Goal: Task Accomplishment & Management: Use online tool/utility

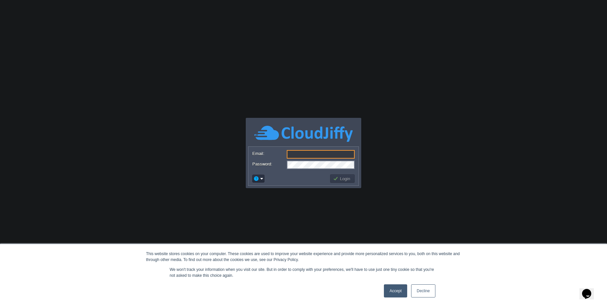
click at [295, 151] on input "Email:" at bounding box center [321, 154] width 68 height 9
type input "[PERSON_NAME][EMAIL_ADDRESS][DOMAIN_NAME]"
click at [347, 178] on button "Login" at bounding box center [342, 179] width 19 height 6
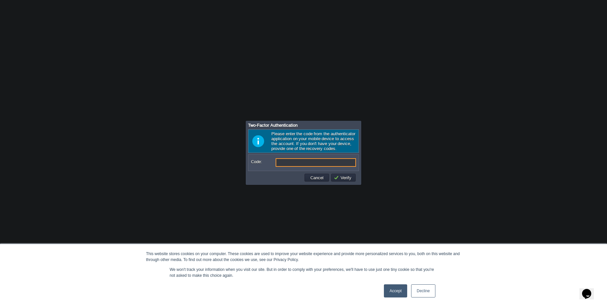
click at [388, 286] on link "Accept" at bounding box center [395, 290] width 23 height 13
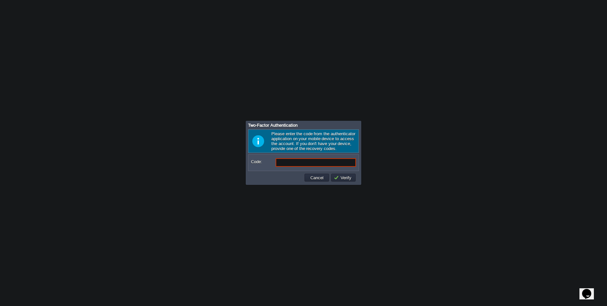
click at [332, 165] on input "Code:" at bounding box center [316, 162] width 80 height 9
type input "732364"
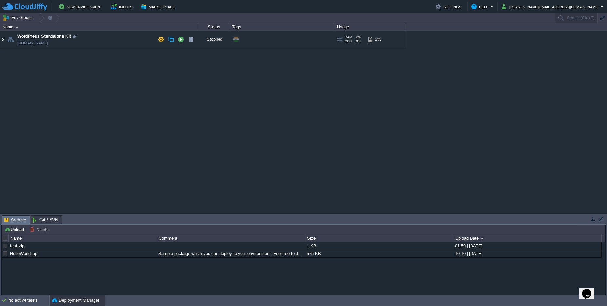
click at [5, 41] on img at bounding box center [2, 40] width 5 height 18
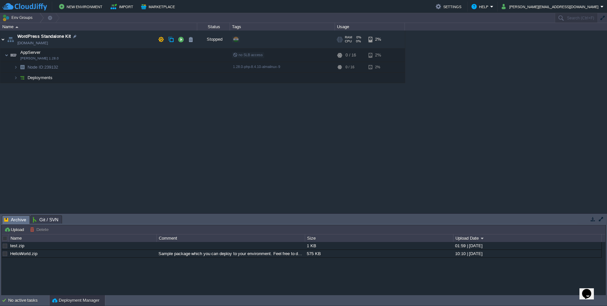
click at [3, 41] on img at bounding box center [2, 40] width 5 height 18
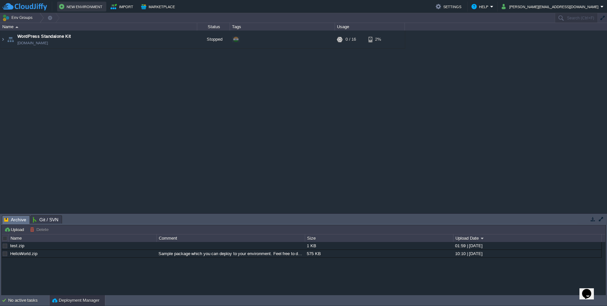
click at [61, 7] on button "New Environment" at bounding box center [81, 7] width 45 height 8
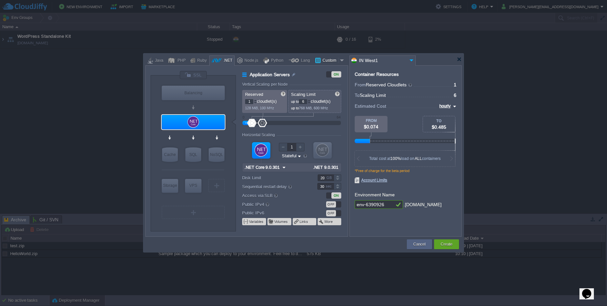
click at [331, 62] on div "Custom" at bounding box center [330, 61] width 18 height 10
type input "Application Servers"
type input "16"
type input "Docker Image"
type input "Stateless"
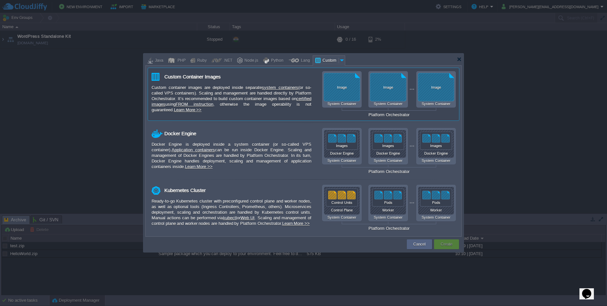
click at [340, 89] on div "Image" at bounding box center [342, 87] width 36 height 4
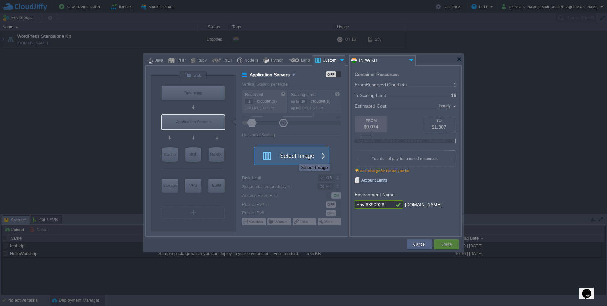
click at [294, 158] on button "Select Image" at bounding box center [288, 156] width 59 height 18
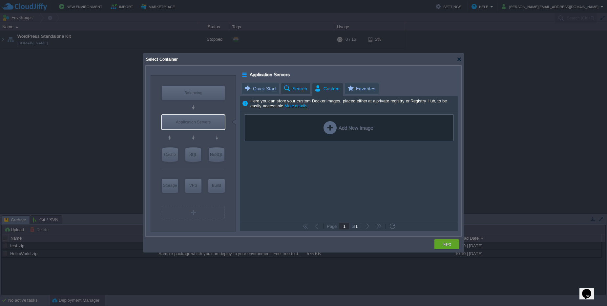
click at [294, 89] on span "Search" at bounding box center [295, 88] width 24 height 11
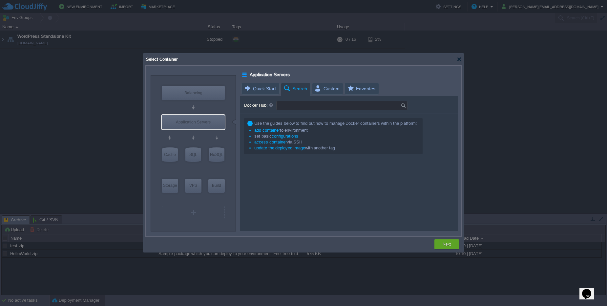
click at [293, 104] on input "Docker Hub:" at bounding box center [339, 105] width 124 height 9
type input "wordpress"
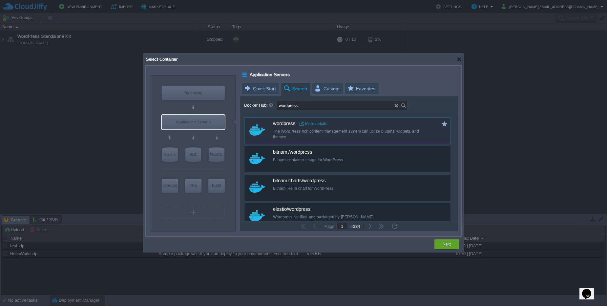
click at [308, 132] on div "The WordPress rich content management system can utilize plugins, widgets, and …" at bounding box center [352, 134] width 158 height 11
type input "Wordpress"
type input "latest"
type input "Wordpress :"
type input "latest"
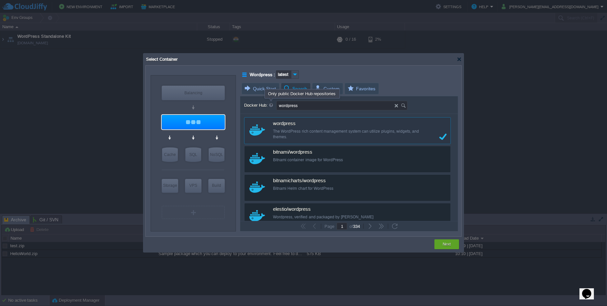
drag, startPoint x: 316, startPoint y: 108, endPoint x: 271, endPoint y: 102, distance: 45.7
click at [271, 102] on div "Docker Hub: wordpress" at bounding box center [349, 106] width 210 height 10
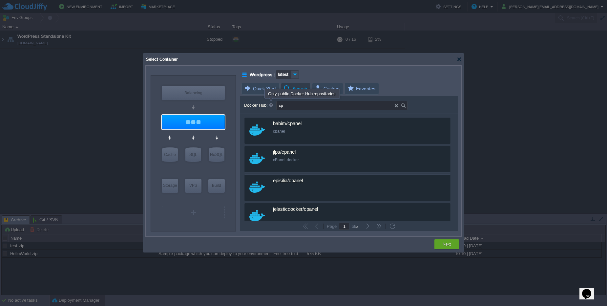
type input "c"
type input "d"
type input "m"
type input "direct admin"
click at [326, 102] on input "direct admin" at bounding box center [336, 105] width 118 height 9
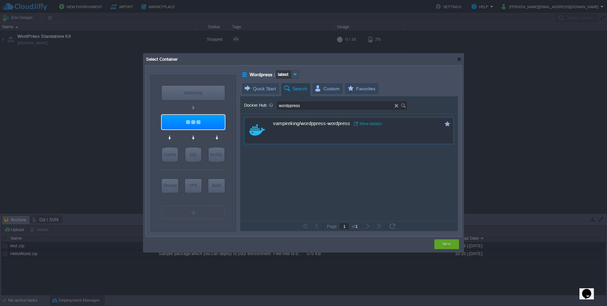
click at [367, 125] on link "More details" at bounding box center [368, 123] width 28 height 5
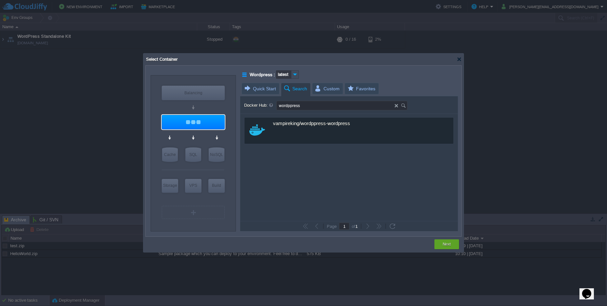
click at [303, 108] on input "wordppress" at bounding box center [336, 105] width 118 height 9
type input "wordpress"
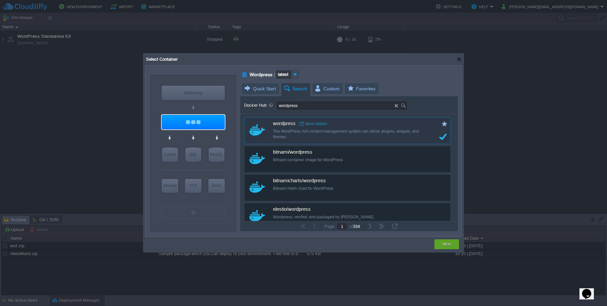
click at [312, 123] on link "More details" at bounding box center [314, 123] width 28 height 5
click at [453, 246] on div "Next" at bounding box center [446, 244] width 15 height 10
type input "latest"
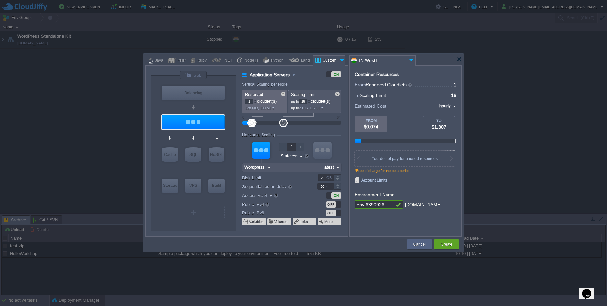
type input "Wordpress"
click at [202, 136] on img at bounding box center [204, 134] width 5 height 7
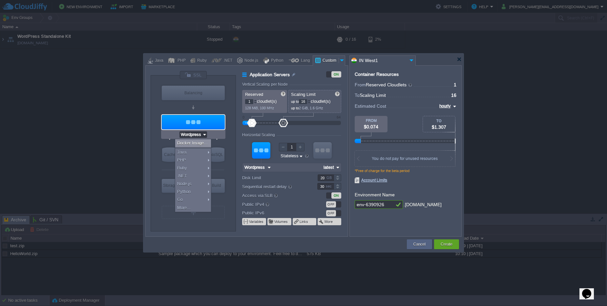
click at [202, 136] on img at bounding box center [204, 134] width 5 height 7
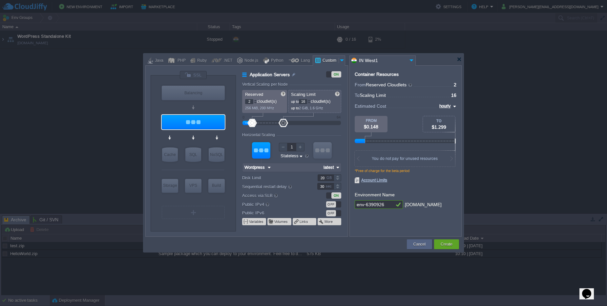
click at [254, 100] on div at bounding box center [255, 100] width 3 height 2
type input "4"
click at [254, 100] on div at bounding box center [255, 100] width 3 height 2
type input "Docker Image"
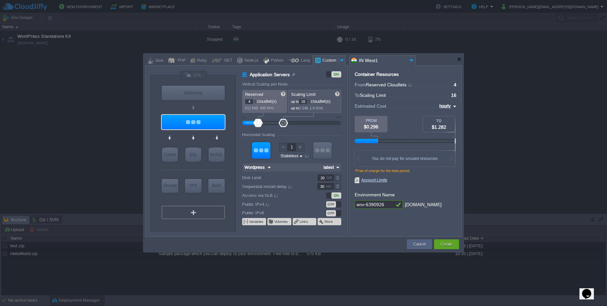
click at [195, 209] on div "VM" at bounding box center [193, 212] width 63 height 13
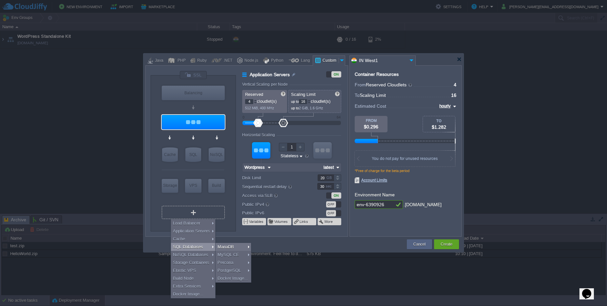
type input "Select Image"
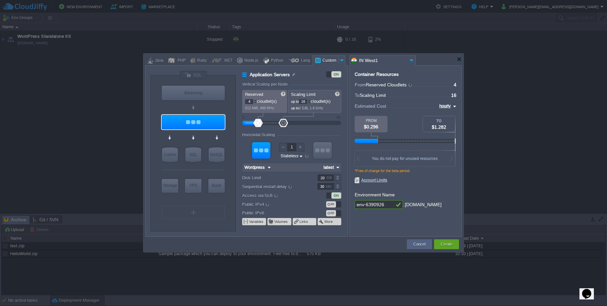
click at [367, 259] on div at bounding box center [303, 153] width 607 height 306
click at [451, 244] on button "Create" at bounding box center [447, 244] width 12 height 7
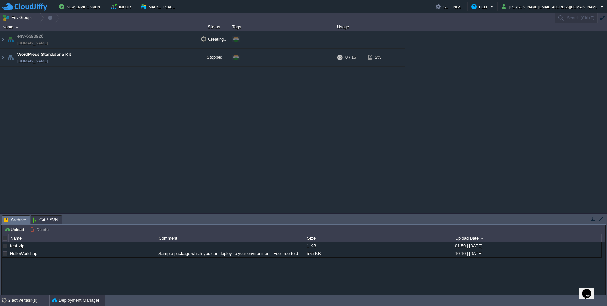
click at [25, 303] on div "2 active task(s)" at bounding box center [28, 300] width 41 height 10
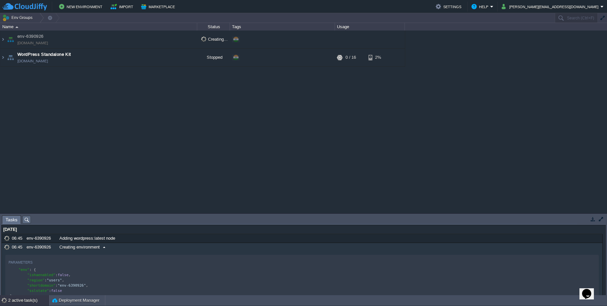
click at [105, 247] on span at bounding box center [104, 247] width 9 height 6
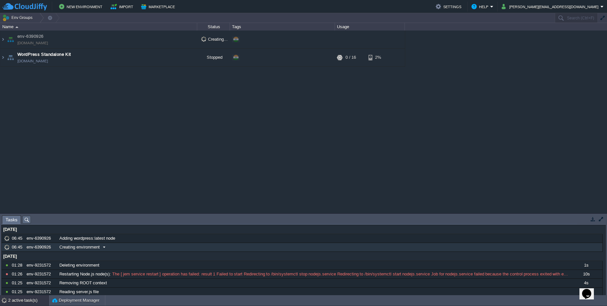
click at [105, 247] on span at bounding box center [104, 247] width 9 height 6
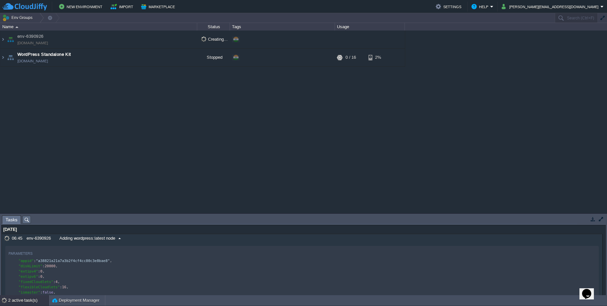
click at [107, 239] on span "Adding wordpress:latest node" at bounding box center [87, 238] width 56 height 6
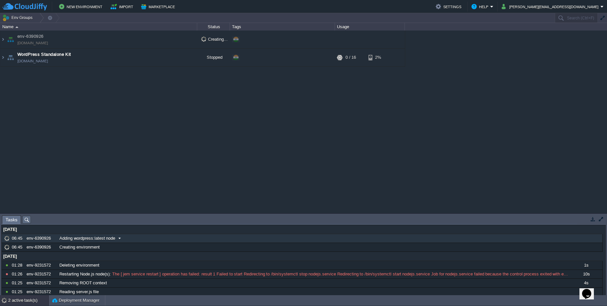
click at [107, 239] on span "Adding wordpress:latest node" at bounding box center [87, 238] width 56 height 6
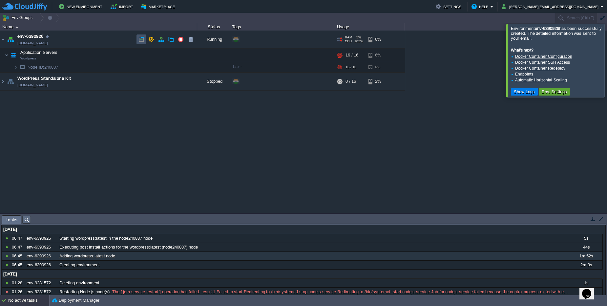
click at [143, 41] on button "button" at bounding box center [141, 39] width 6 height 6
click at [18, 70] on img at bounding box center [22, 67] width 9 height 10
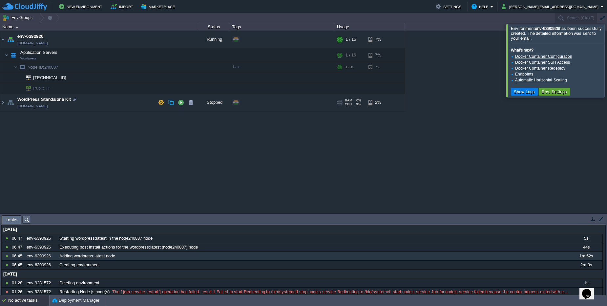
click at [90, 99] on td "WordPress Standalone Kit [DOMAIN_NAME]" at bounding box center [98, 103] width 197 height 18
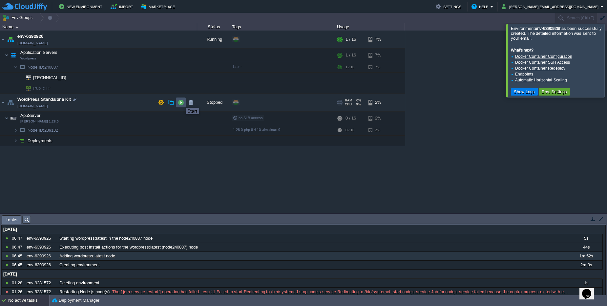
click at [181, 102] on button "button" at bounding box center [181, 102] width 6 height 6
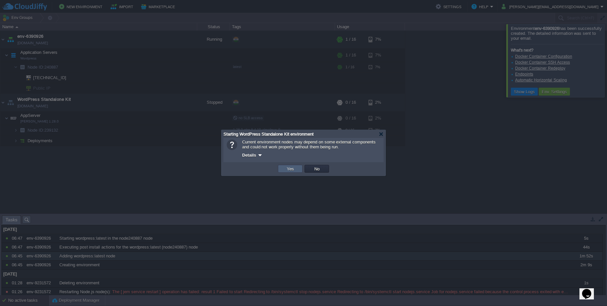
click at [288, 172] on td "Yes" at bounding box center [290, 169] width 25 height 8
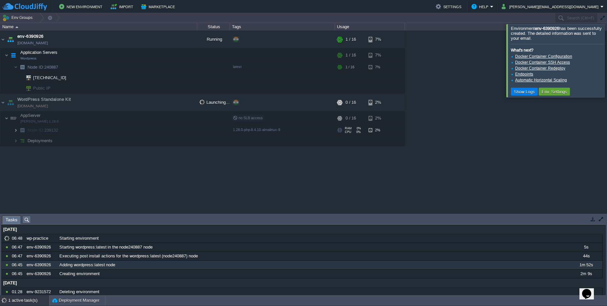
click at [14, 132] on img at bounding box center [16, 130] width 4 height 10
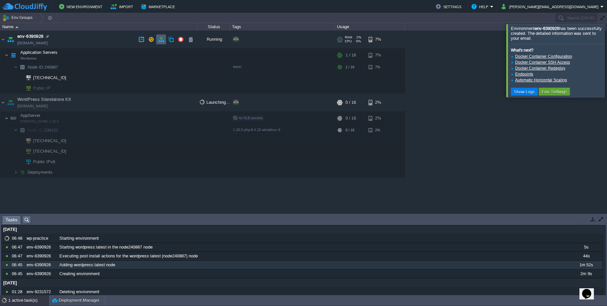
click at [160, 42] on button "button" at bounding box center [161, 39] width 6 height 6
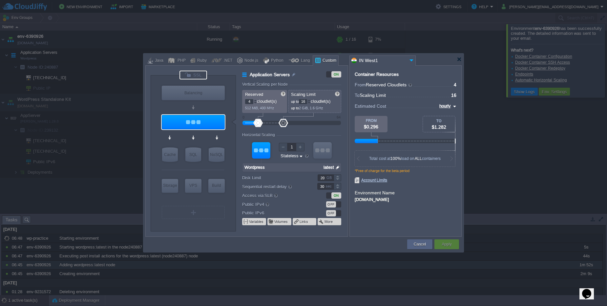
click at [186, 75] on div at bounding box center [193, 75] width 28 height 9
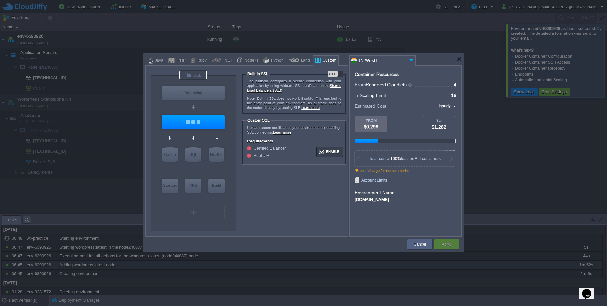
click at [334, 75] on div "OFF" at bounding box center [333, 74] width 10 height 6
click at [325, 149] on button "Enable" at bounding box center [329, 152] width 25 height 8
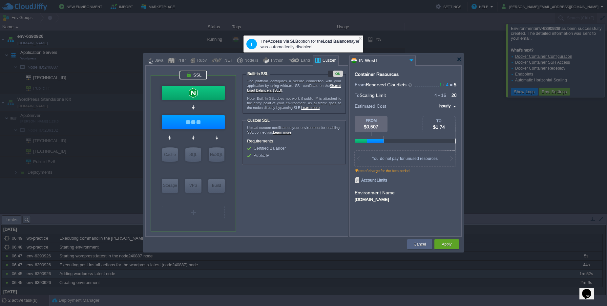
type input "NGINX 1.28.0"
click at [447, 243] on button "Apply" at bounding box center [447, 244] width 10 height 7
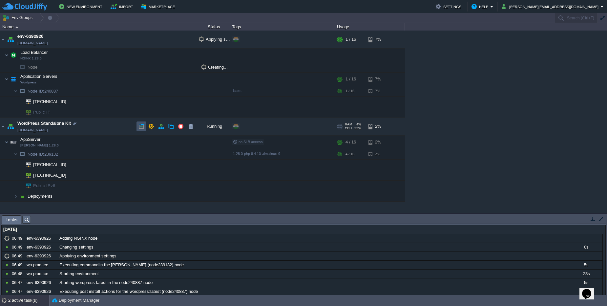
click at [142, 127] on button "button" at bounding box center [141, 126] width 6 height 6
click at [159, 129] on button "button" at bounding box center [161, 126] width 6 height 6
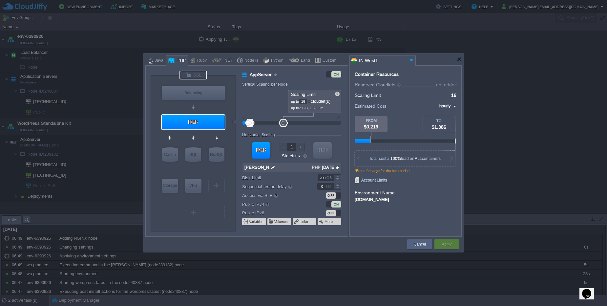
click at [200, 78] on div at bounding box center [193, 75] width 28 height 9
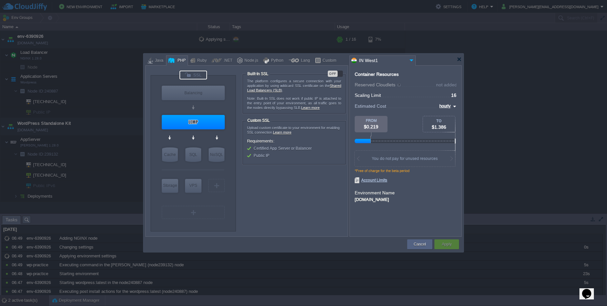
click at [334, 74] on div "OFF" at bounding box center [333, 74] width 10 height 6
type input "NGINX 1.28.0"
click at [417, 243] on button "Cancel" at bounding box center [420, 244] width 12 height 7
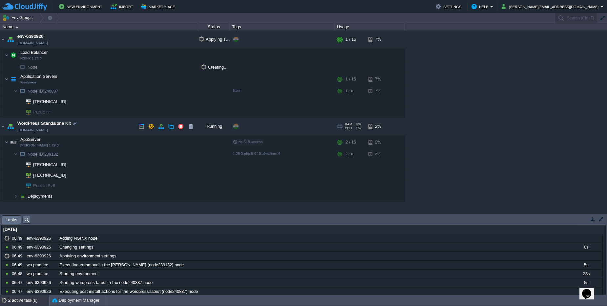
click at [6, 125] on img at bounding box center [10, 126] width 9 height 18
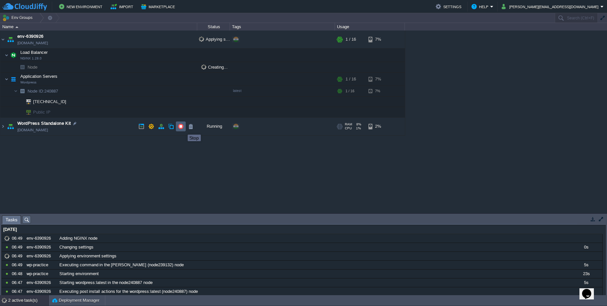
click at [182, 129] on button "button" at bounding box center [181, 126] width 6 height 6
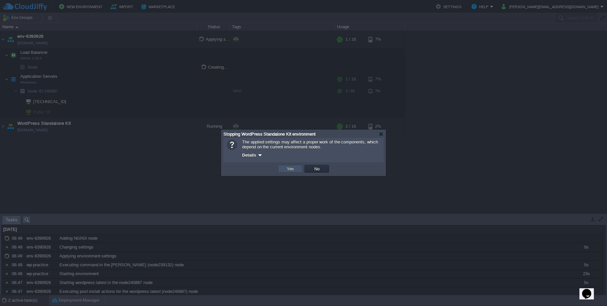
click at [289, 168] on button "Yes" at bounding box center [290, 169] width 11 height 6
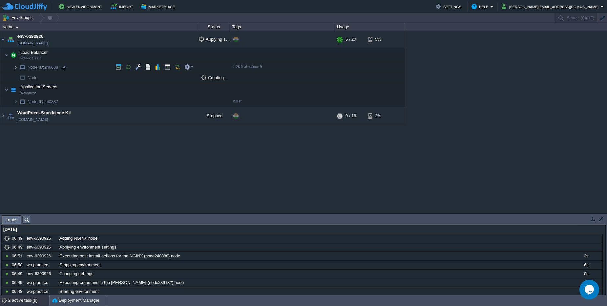
click at [16, 68] on img at bounding box center [16, 67] width 4 height 10
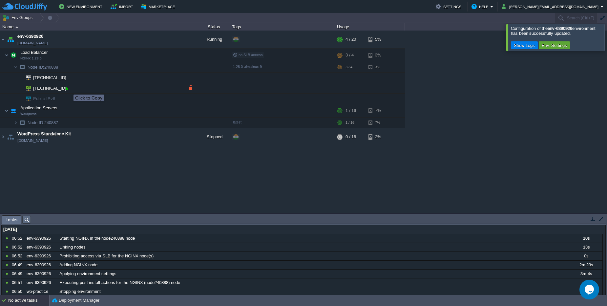
click at [69, 89] on div at bounding box center [67, 88] width 6 height 6
click at [67, 89] on div at bounding box center [67, 88] width 6 height 6
click at [151, 39] on button "button" at bounding box center [151, 39] width 6 height 6
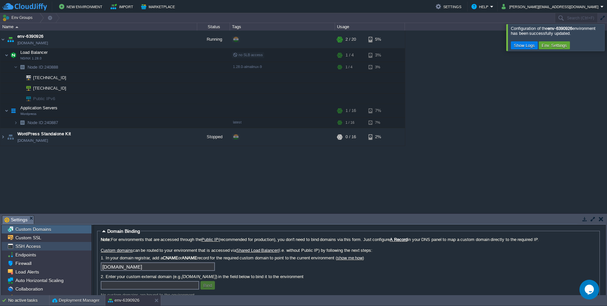
click at [36, 244] on span "SSH Access" at bounding box center [28, 246] width 28 height 6
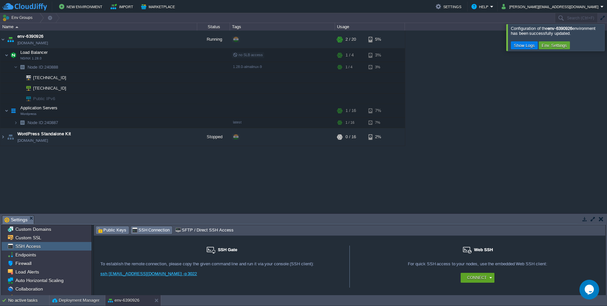
click at [108, 226] on span "Public Keys" at bounding box center [112, 229] width 30 height 7
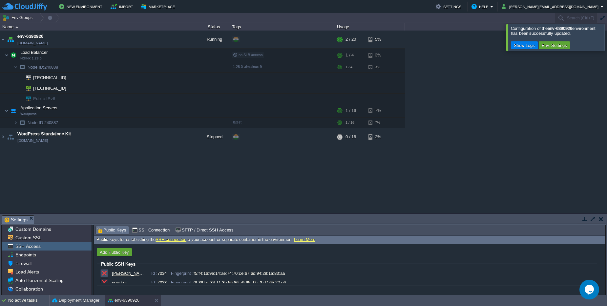
click at [102, 274] on button "button" at bounding box center [104, 273] width 6 height 6
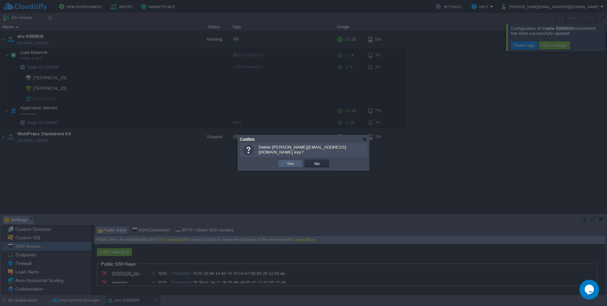
click at [290, 163] on button "Yes" at bounding box center [290, 163] width 11 height 6
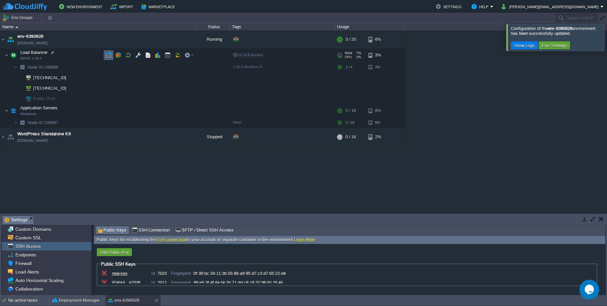
click at [107, 56] on button "button" at bounding box center [109, 55] width 6 height 6
click at [128, 114] on td at bounding box center [128, 111] width 10 height 10
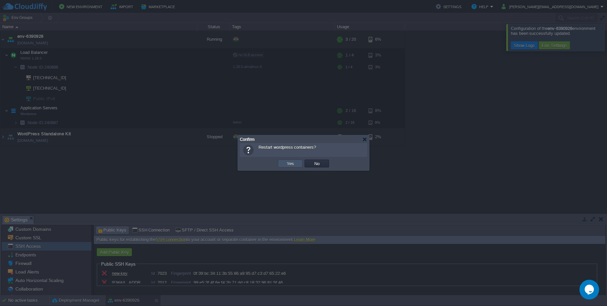
click at [287, 164] on button "Yes" at bounding box center [290, 163] width 11 height 6
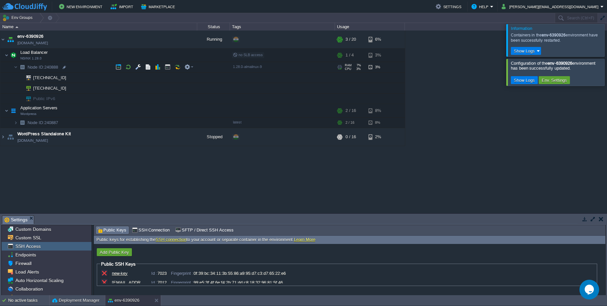
click at [57, 66] on span "Node ID: 240888" at bounding box center [43, 67] width 32 height 6
click at [53, 124] on span "Node ID: 240887" at bounding box center [43, 123] width 32 height 6
type input "240887"
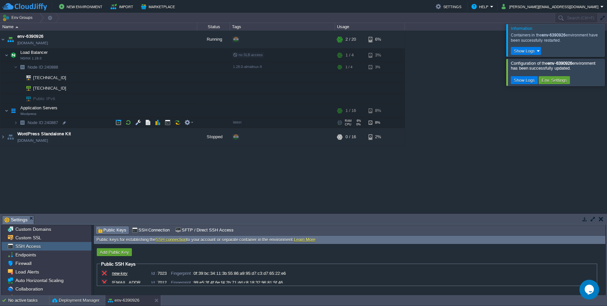
click at [125, 114] on td at bounding box center [128, 111] width 10 height 10
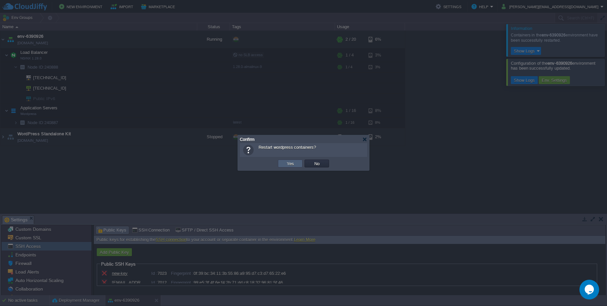
click at [286, 161] on button "Yes" at bounding box center [290, 163] width 11 height 6
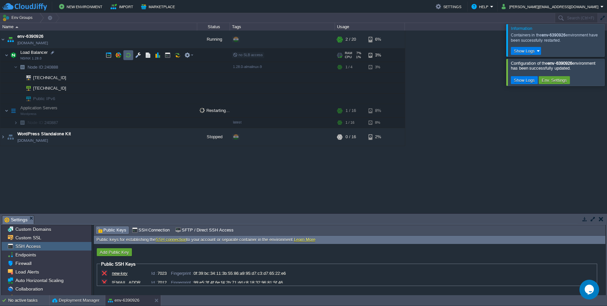
click at [128, 59] on td at bounding box center [128, 55] width 10 height 10
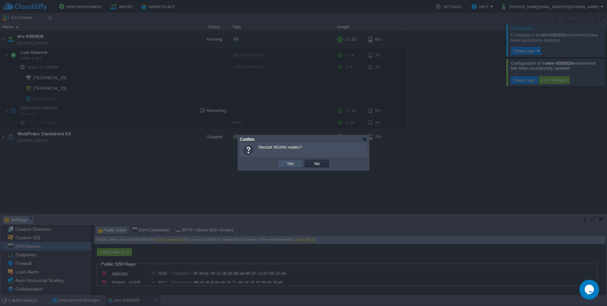
click at [291, 166] on button "Yes" at bounding box center [290, 163] width 11 height 6
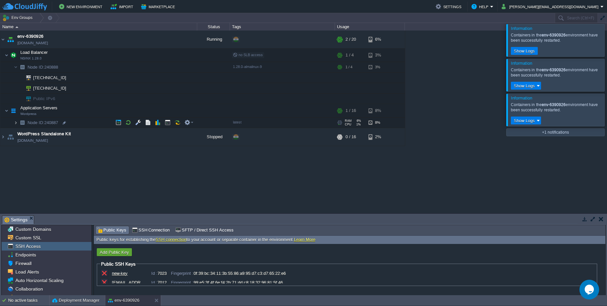
click at [17, 124] on img at bounding box center [16, 122] width 4 height 10
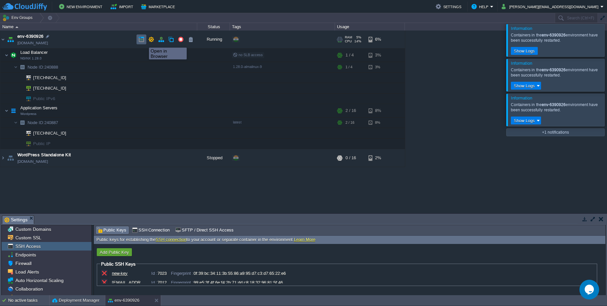
click at [144, 42] on button "button" at bounding box center [141, 39] width 6 height 6
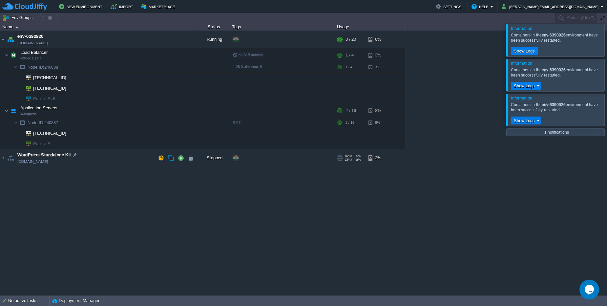
click at [90, 164] on td "WordPress Standalone Kit [DOMAIN_NAME]" at bounding box center [98, 158] width 197 height 18
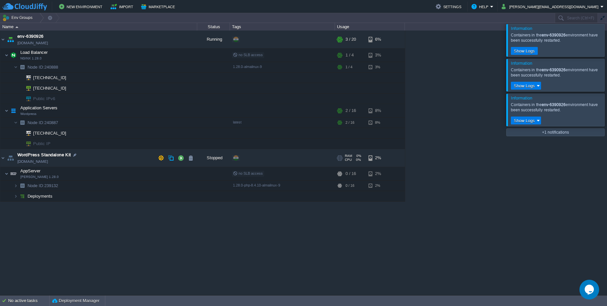
click at [90, 164] on td "WordPress Standalone Kit [DOMAIN_NAME]" at bounding box center [98, 158] width 197 height 18
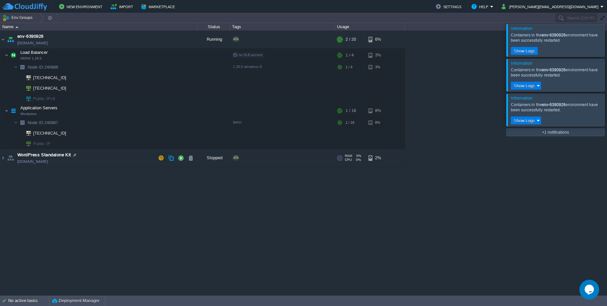
click at [90, 164] on td "WordPress Standalone Kit [DOMAIN_NAME]" at bounding box center [98, 158] width 197 height 18
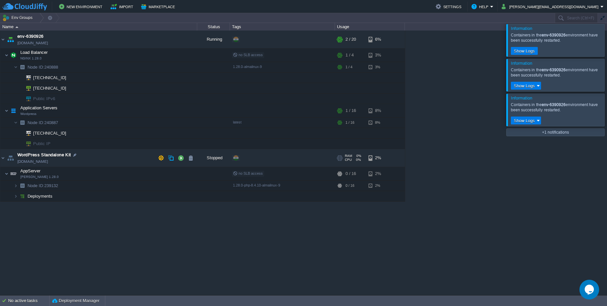
click at [90, 164] on td "WordPress Standalone Kit [DOMAIN_NAME]" at bounding box center [98, 158] width 197 height 18
click at [93, 156] on td "WordPress Standalone Kit [DOMAIN_NAME]" at bounding box center [98, 158] width 197 height 18
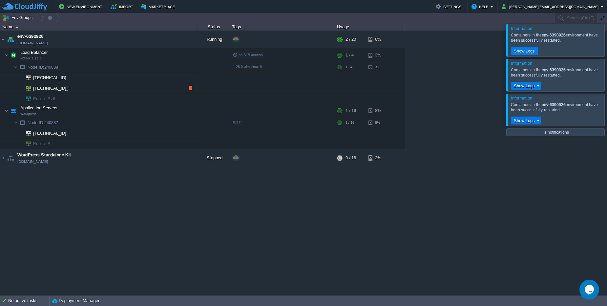
click at [61, 90] on span "[TECHNICAL_ID]" at bounding box center [49, 88] width 35 height 10
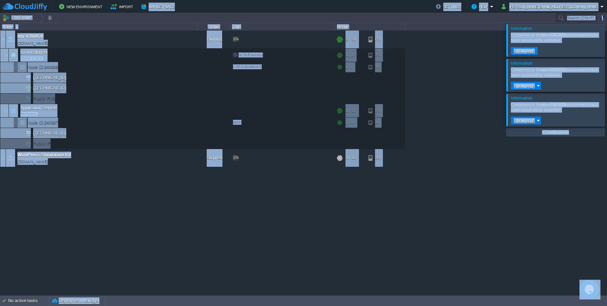
drag, startPoint x: 152, startPoint y: -6, endPoint x: 158, endPoint y: -15, distance: 10.8
click at [158, 0] on html "New Environment Import Marketplace Bonus $0.00 Upgrade Account Settings Help [P…" at bounding box center [303, 153] width 607 height 306
click at [157, 221] on div "env-6390926 [DOMAIN_NAME] Running + Add to Env Group RAM 6% CPU 1% 2 / 20 6% Lo…" at bounding box center [303, 163] width 607 height 264
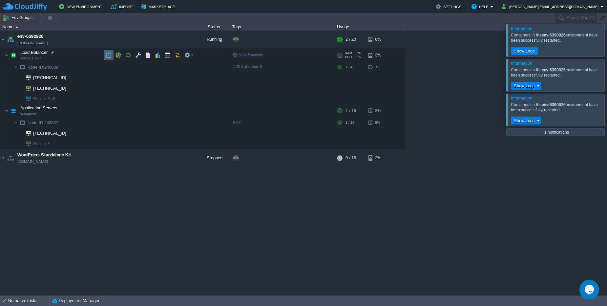
click at [109, 55] on button "button" at bounding box center [109, 55] width 6 height 6
click at [107, 111] on button "button" at bounding box center [109, 111] width 6 height 6
click at [168, 114] on td at bounding box center [168, 111] width 10 height 10
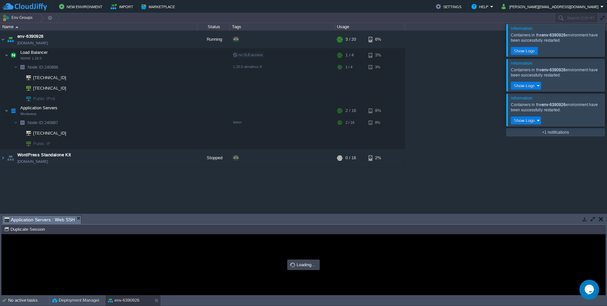
click at [590, 218] on button "button" at bounding box center [593, 219] width 6 height 6
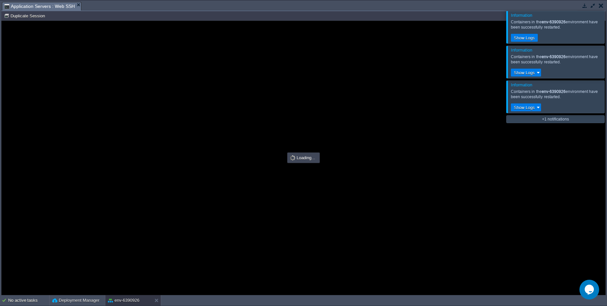
type input "#000000"
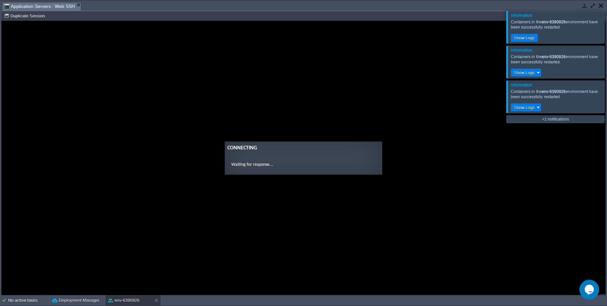
click at [607, 22] on div at bounding box center [615, 27] width 0 height 32
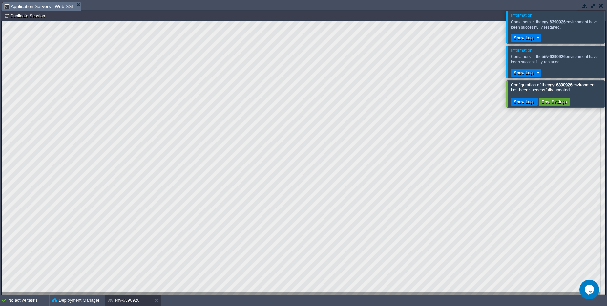
click at [607, 30] on div at bounding box center [615, 27] width 0 height 32
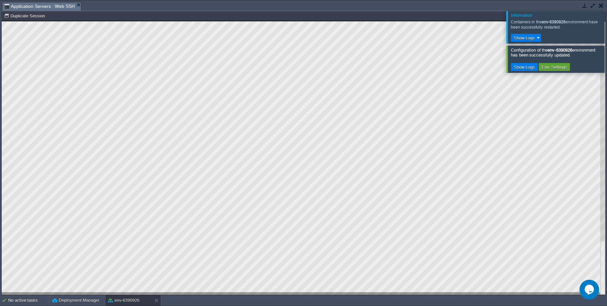
click at [601, 8] on button "button" at bounding box center [601, 6] width 5 height 6
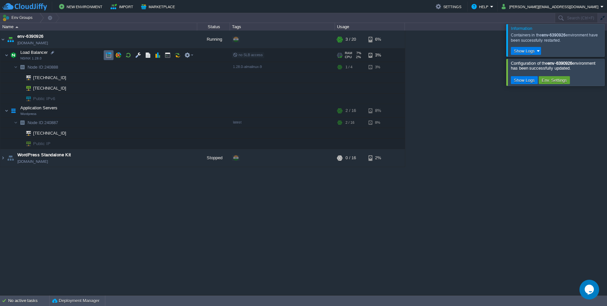
click at [105, 56] on td at bounding box center [109, 55] width 10 height 10
click at [110, 110] on button "button" at bounding box center [109, 111] width 6 height 6
click at [191, 40] on button "button" at bounding box center [191, 39] width 6 height 6
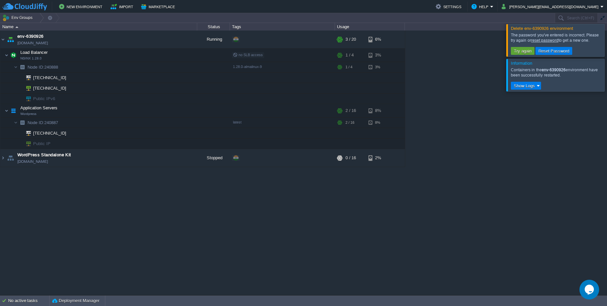
click at [607, 40] on div at bounding box center [615, 40] width 0 height 32
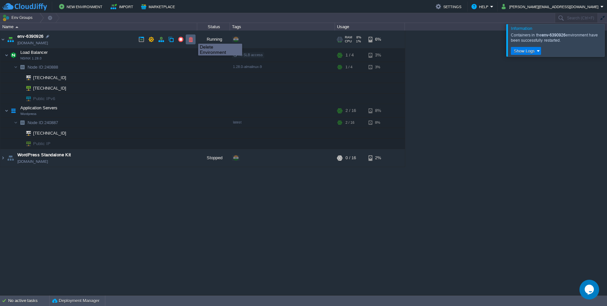
click at [193, 38] on button "button" at bounding box center [191, 39] width 6 height 6
